Goal: Task Accomplishment & Management: Manage account settings

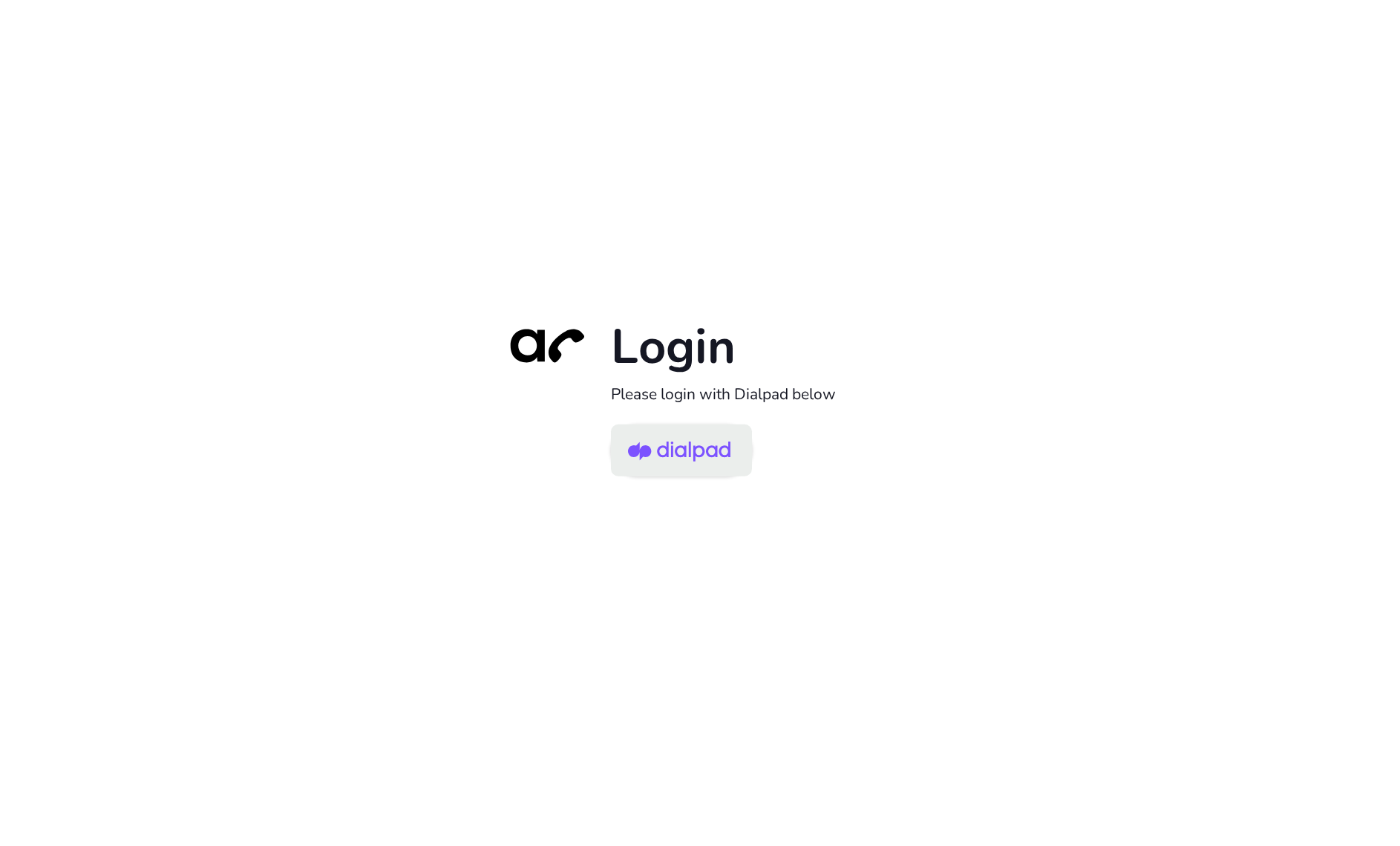
click at [704, 449] on img at bounding box center [679, 451] width 102 height 48
click at [736, 459] on link at bounding box center [682, 449] width 141 height 52
click at [703, 462] on img at bounding box center [679, 451] width 102 height 48
click at [687, 446] on img at bounding box center [679, 451] width 102 height 48
click at [644, 443] on img at bounding box center [679, 451] width 102 height 48
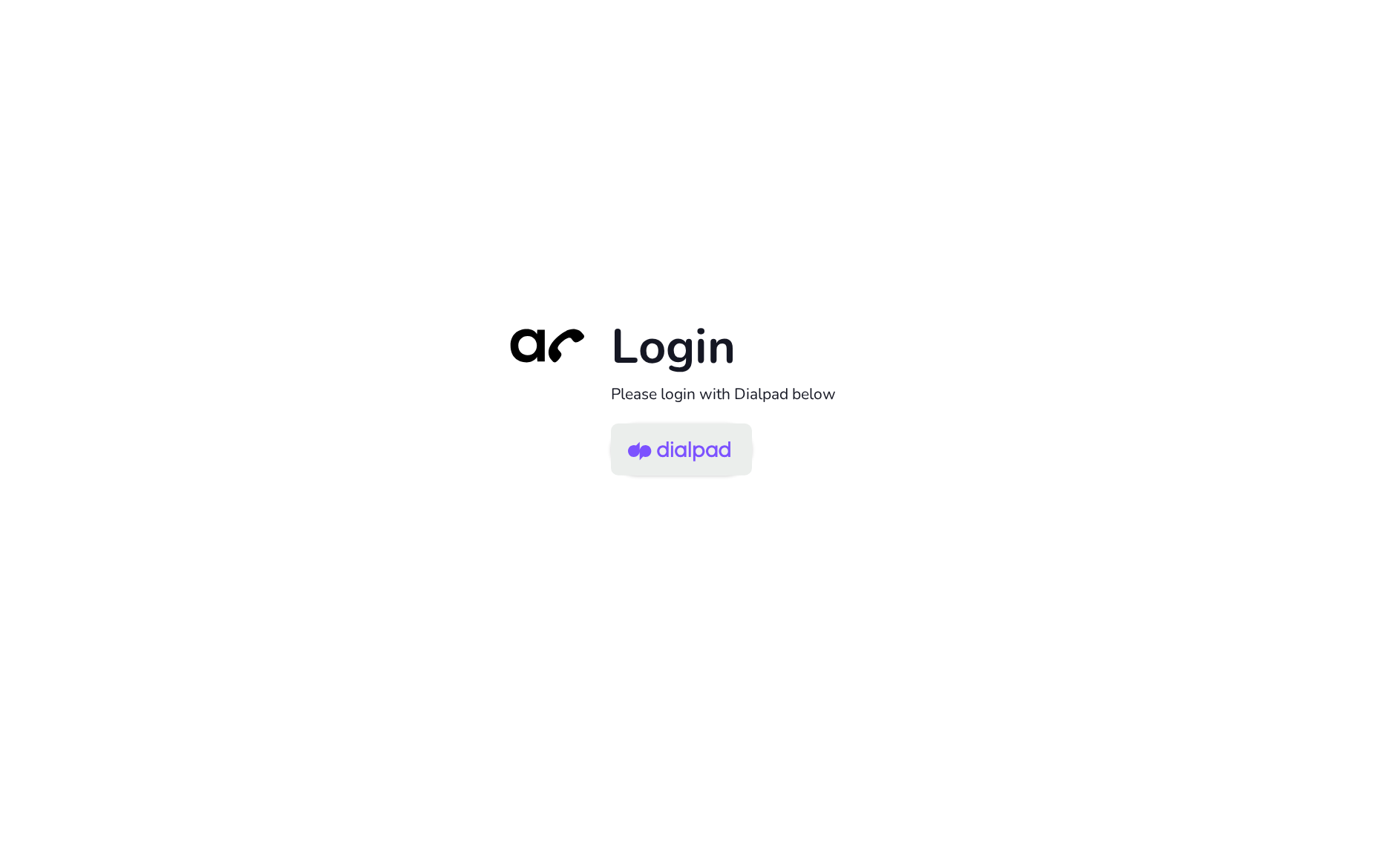
click at [657, 442] on img at bounding box center [679, 451] width 102 height 48
click at [675, 439] on img at bounding box center [679, 451] width 102 height 48
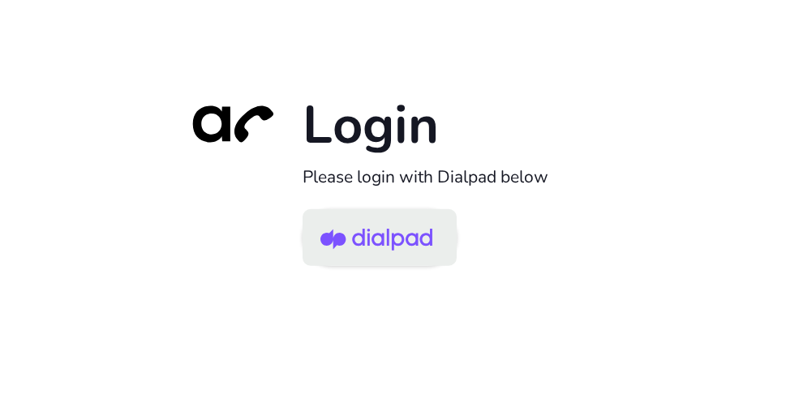
click at [371, 243] on img at bounding box center [376, 239] width 112 height 53
